Goal: Information Seeking & Learning: Learn about a topic

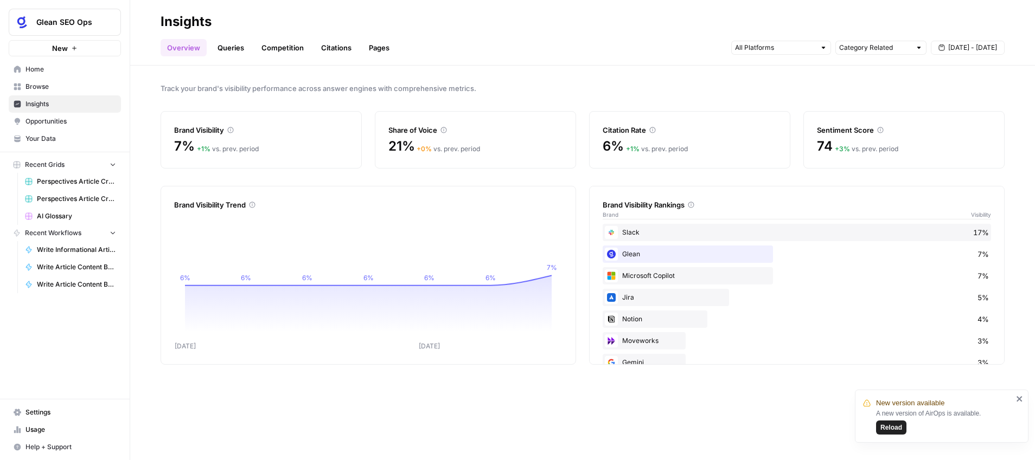
click at [895, 425] on span "Reload" at bounding box center [891, 428] width 22 height 10
click at [331, 47] on link "Citations" at bounding box center [336, 47] width 43 height 17
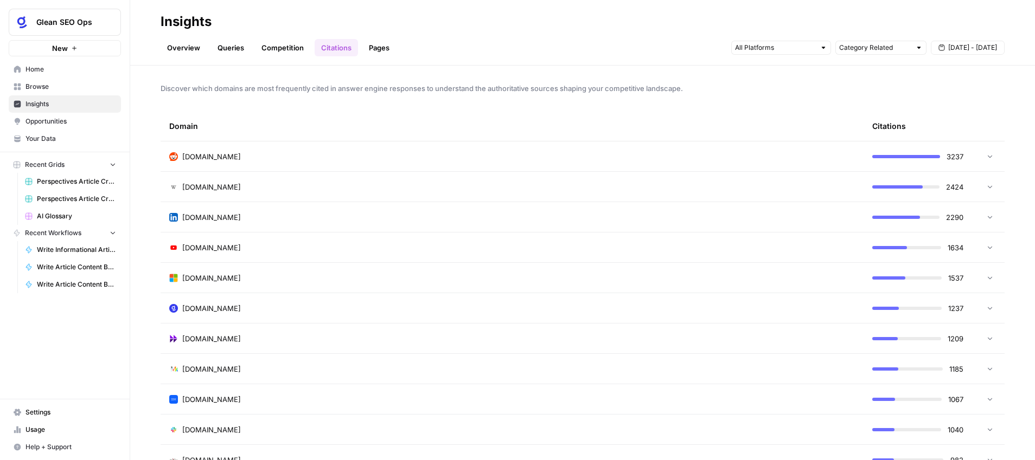
click at [532, 309] on div "[DOMAIN_NAME]" at bounding box center [511, 308] width 685 height 11
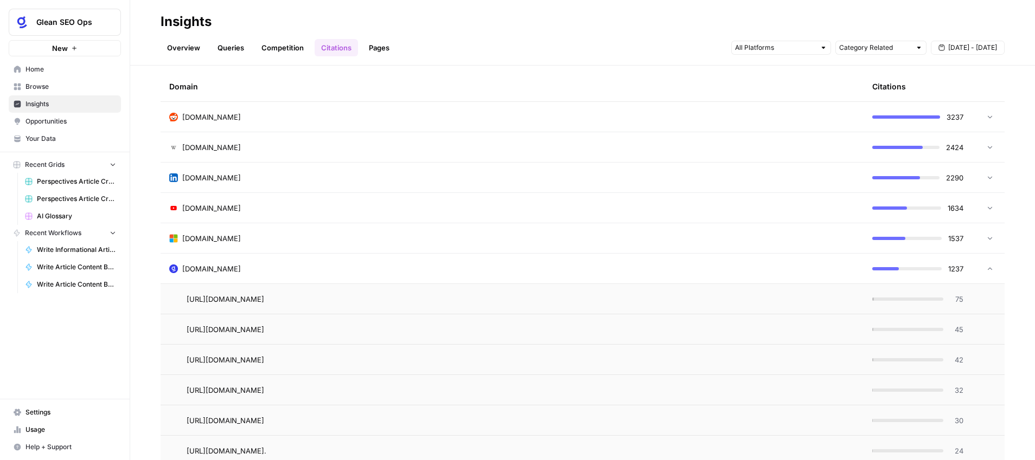
scroll to position [4, 0]
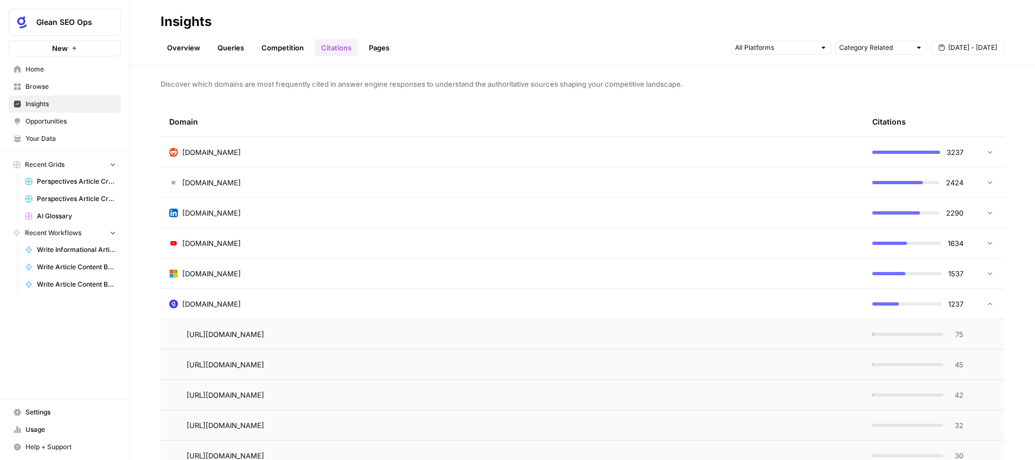
click at [642, 20] on h2 "Insights" at bounding box center [583, 21] width 844 height 17
click at [626, 35] on div "Overview Queries Competition Citations Pages Category Related [DATE] - [DATE]" at bounding box center [583, 43] width 844 height 26
